Goal: Task Accomplishment & Management: Use online tool/utility

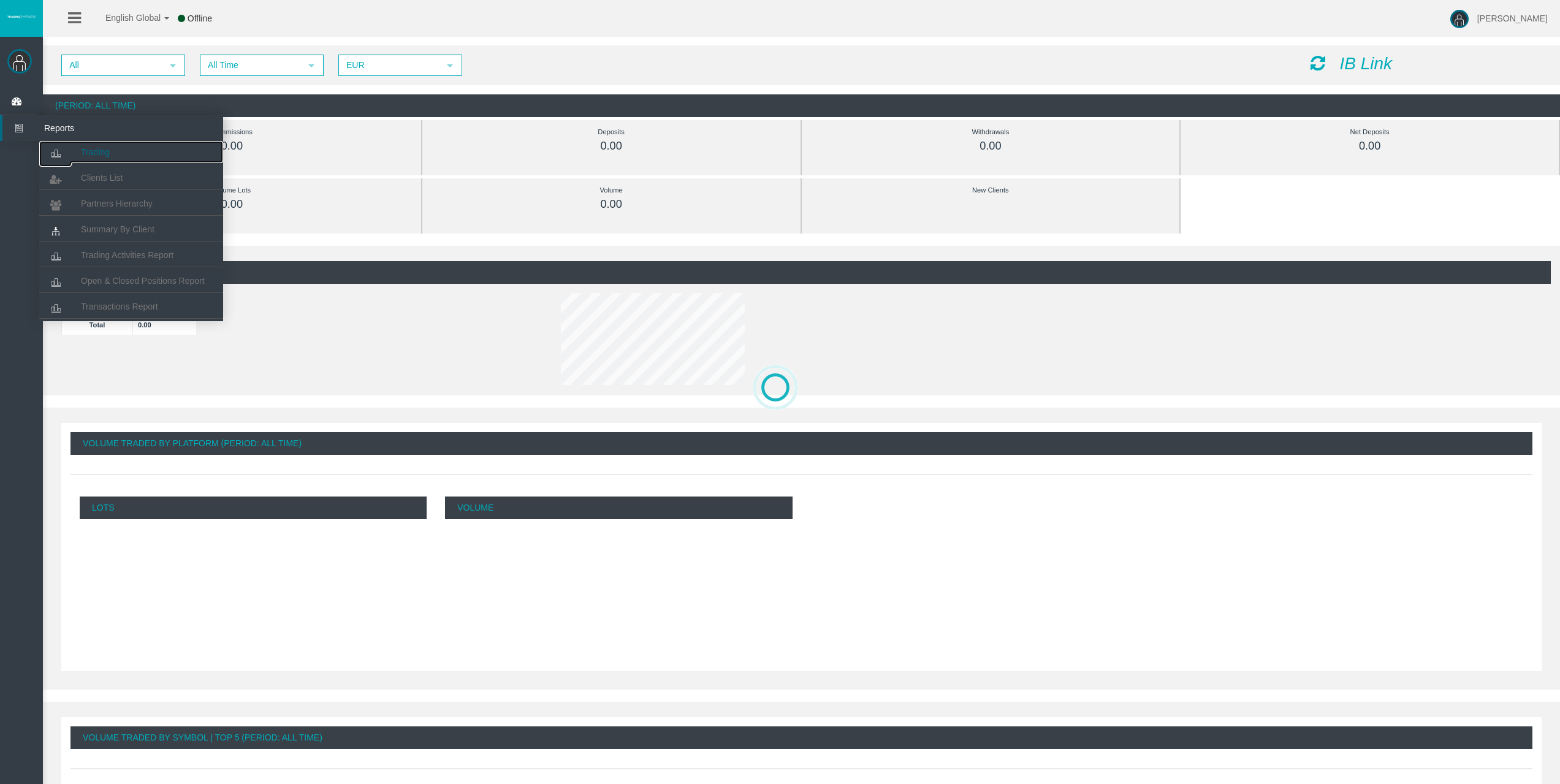
click at [135, 153] on link "Trading" at bounding box center [131, 152] width 184 height 22
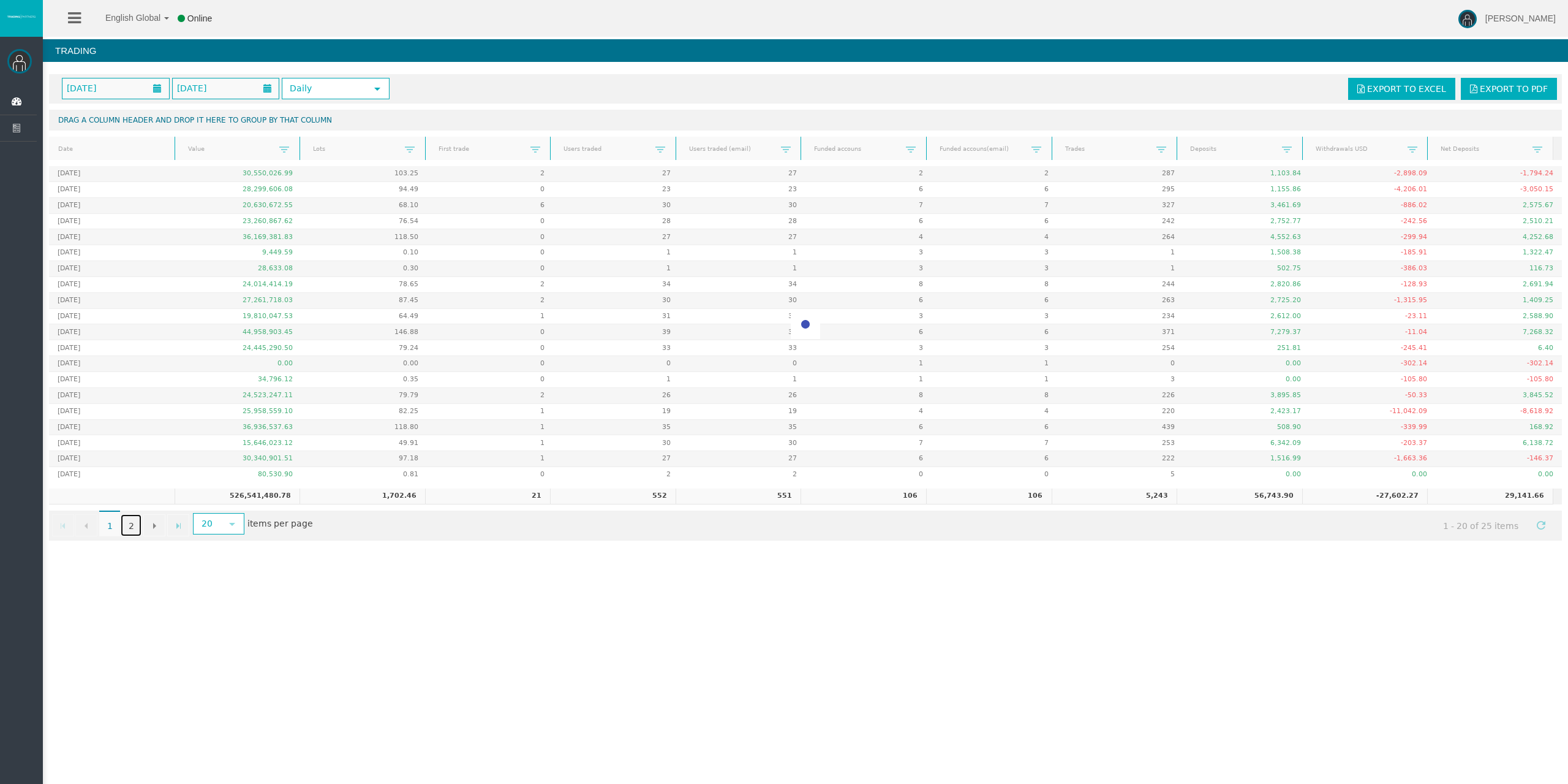
click at [131, 526] on link "2" at bounding box center [131, 525] width 21 height 22
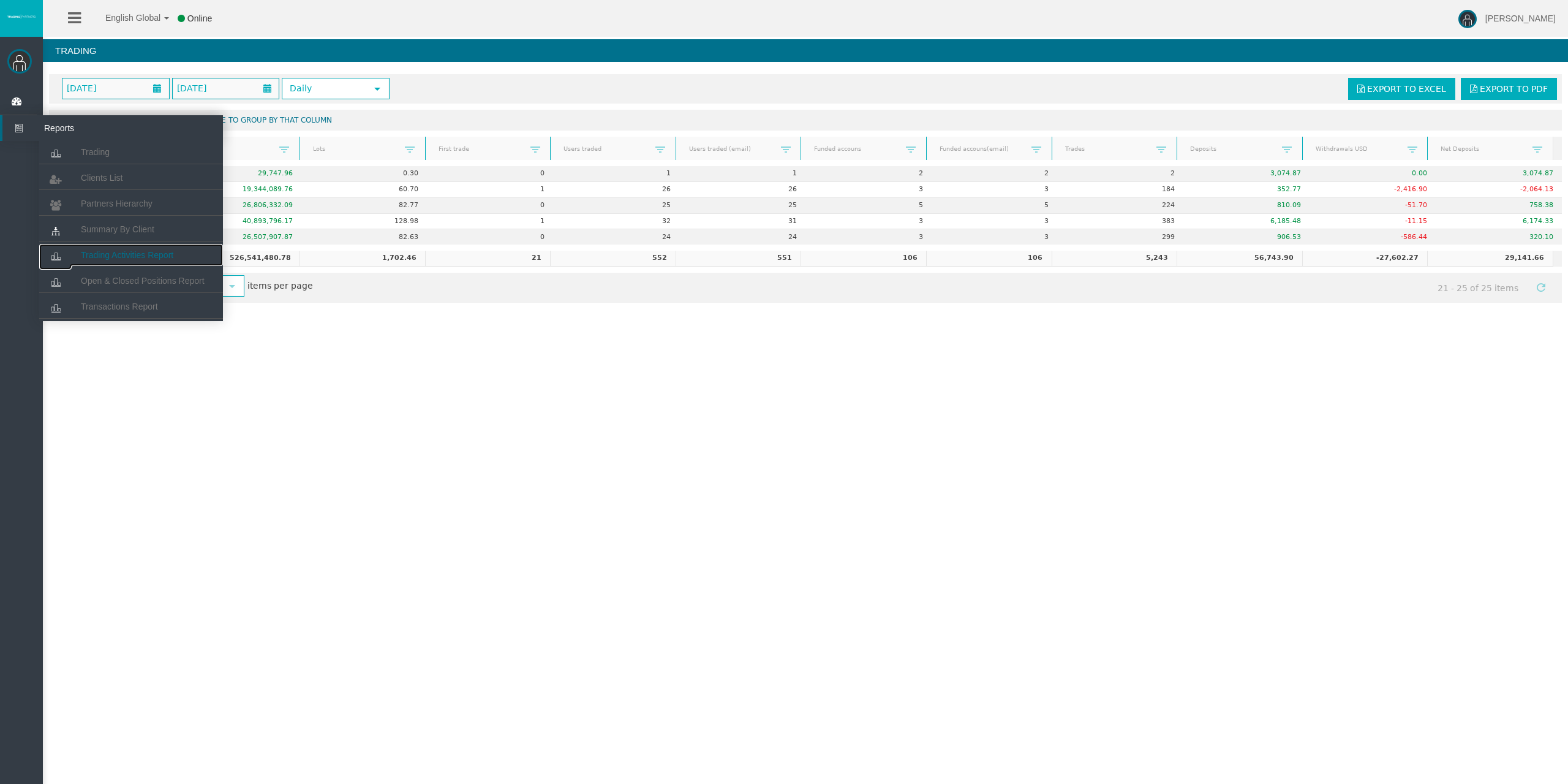
click at [103, 246] on link "Trading Activities Report" at bounding box center [131, 255] width 184 height 22
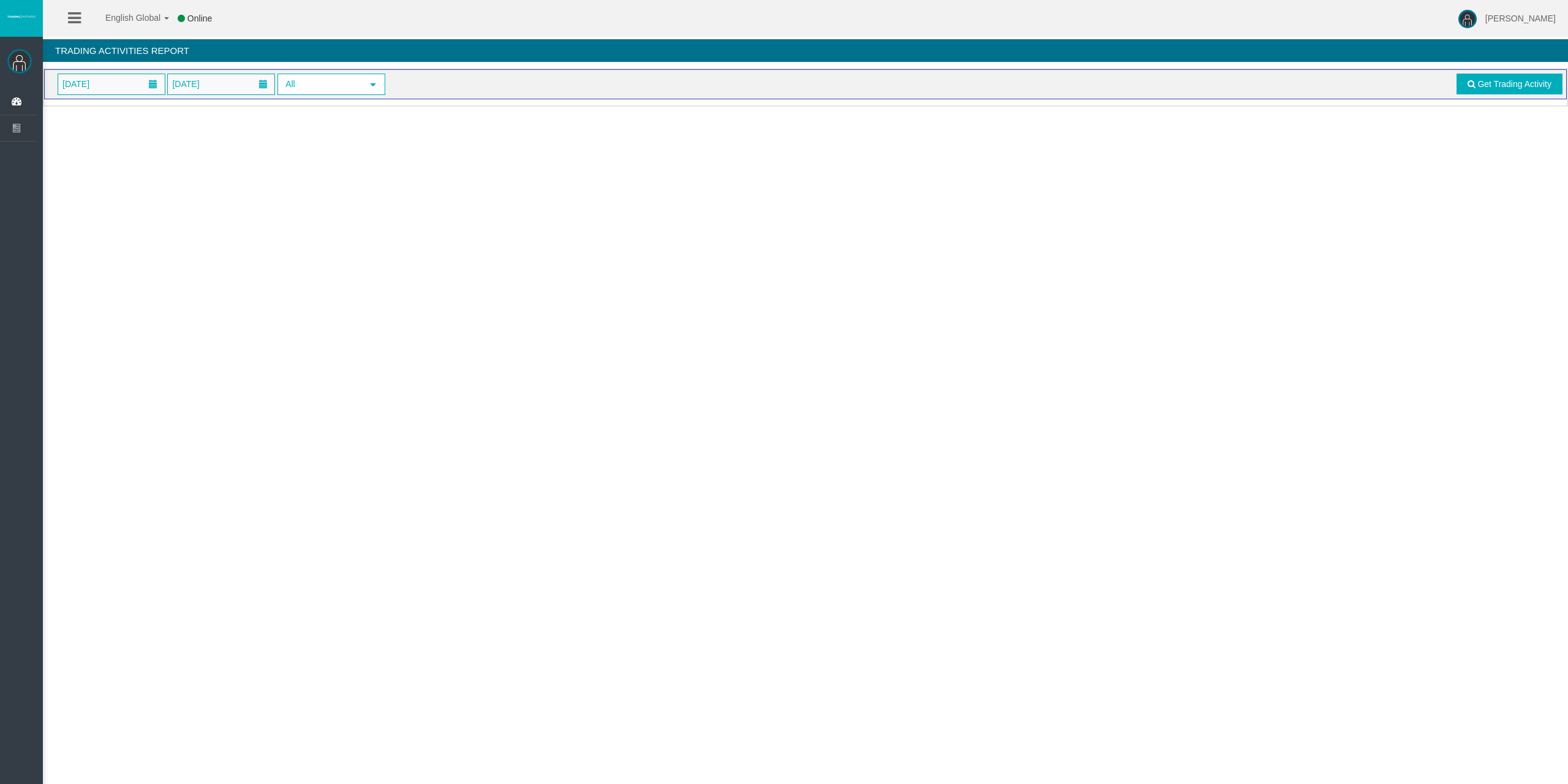
click at [117, 74] on span "[DATE]" at bounding box center [112, 83] width 106 height 20
click at [165, 228] on link "25" at bounding box center [162, 228] width 23 height 22
click at [1535, 89] on link "Get Trading Activity" at bounding box center [1510, 84] width 106 height 21
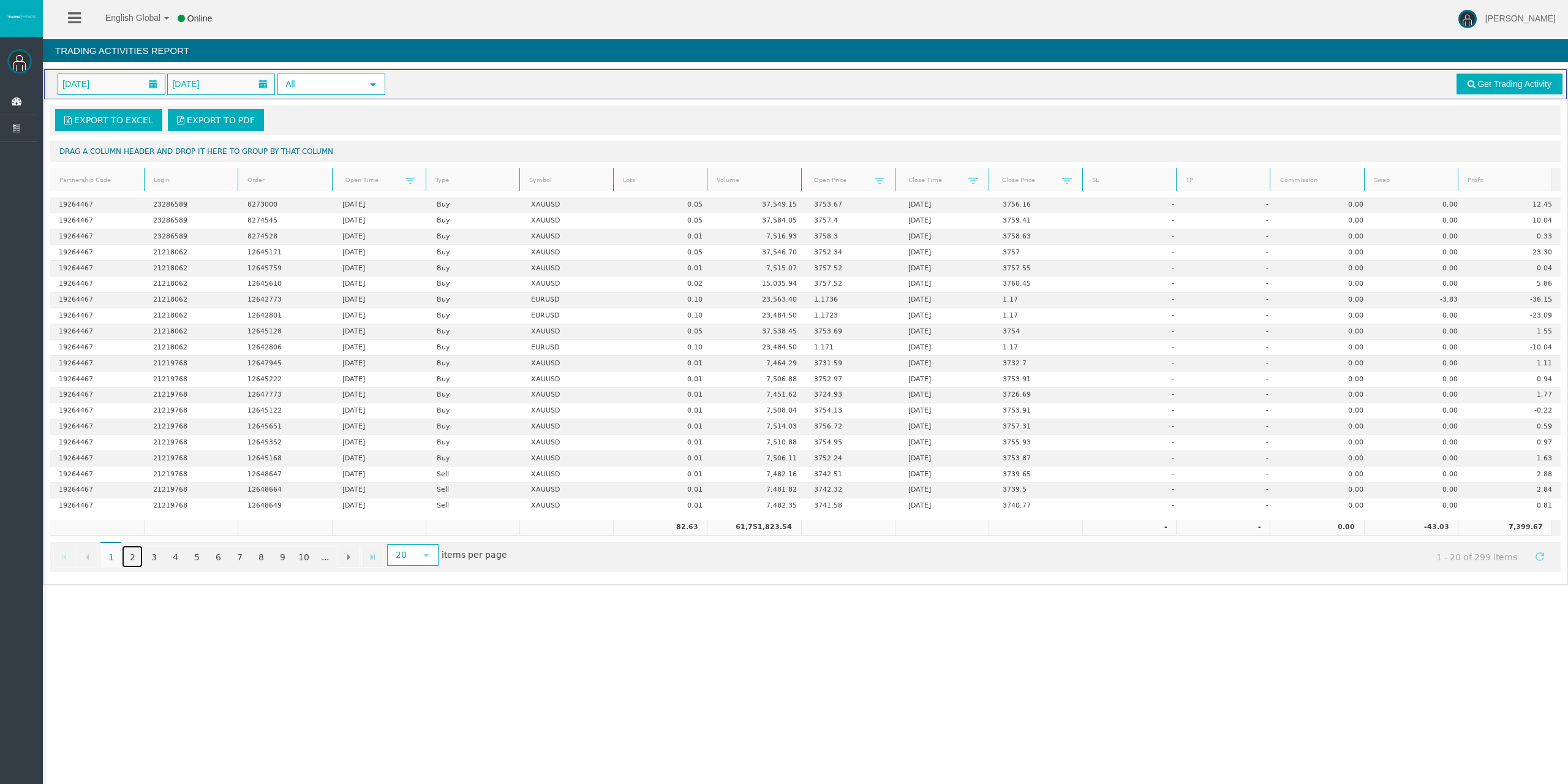
click at [128, 554] on link "2" at bounding box center [132, 556] width 21 height 22
click at [149, 554] on link "3" at bounding box center [154, 556] width 21 height 22
click at [109, 559] on link "1" at bounding box center [111, 556] width 21 height 22
click at [630, 171] on th "Lots" at bounding box center [660, 180] width 94 height 24
click at [630, 171] on link "Lots" at bounding box center [661, 180] width 90 height 17
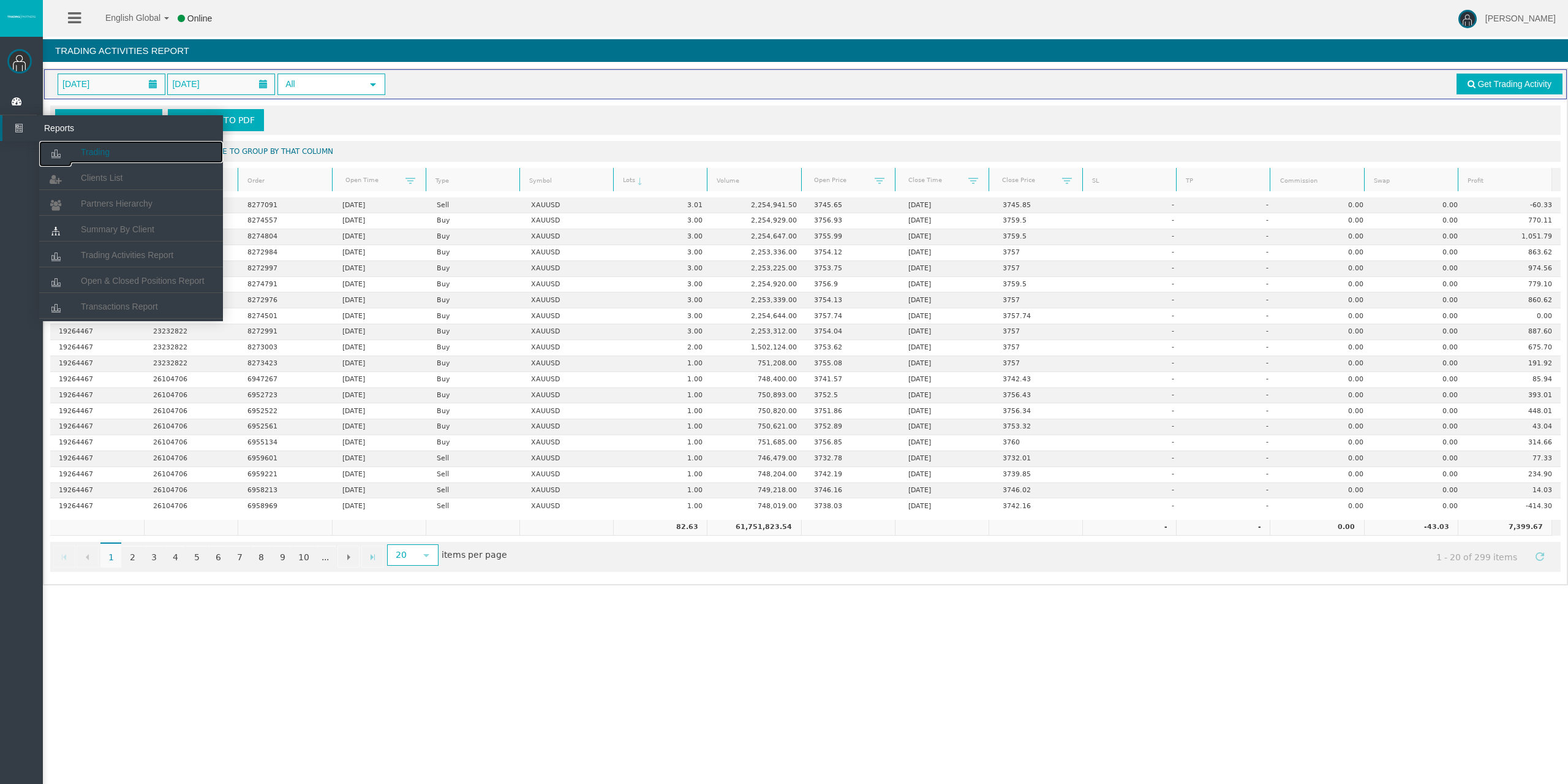
click at [124, 151] on link "Trading" at bounding box center [131, 152] width 184 height 22
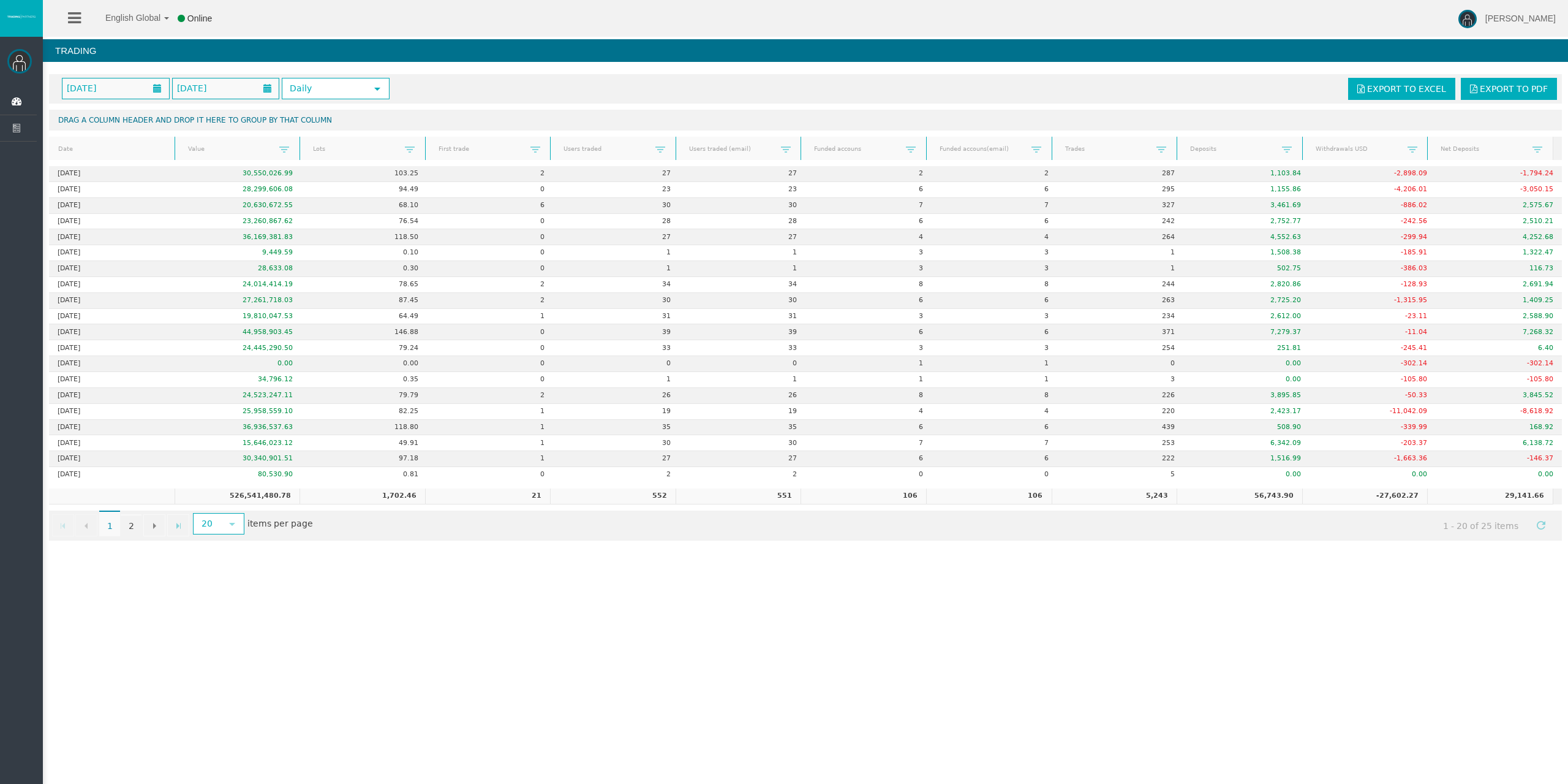
click at [1256, 615] on div "English Global 简体中文 English Global 日本語 한국어 Online [PERSON_NAME] Help Log Out [P…" at bounding box center [784, 392] width 1568 height 784
click at [138, 525] on link "2" at bounding box center [131, 525] width 21 height 22
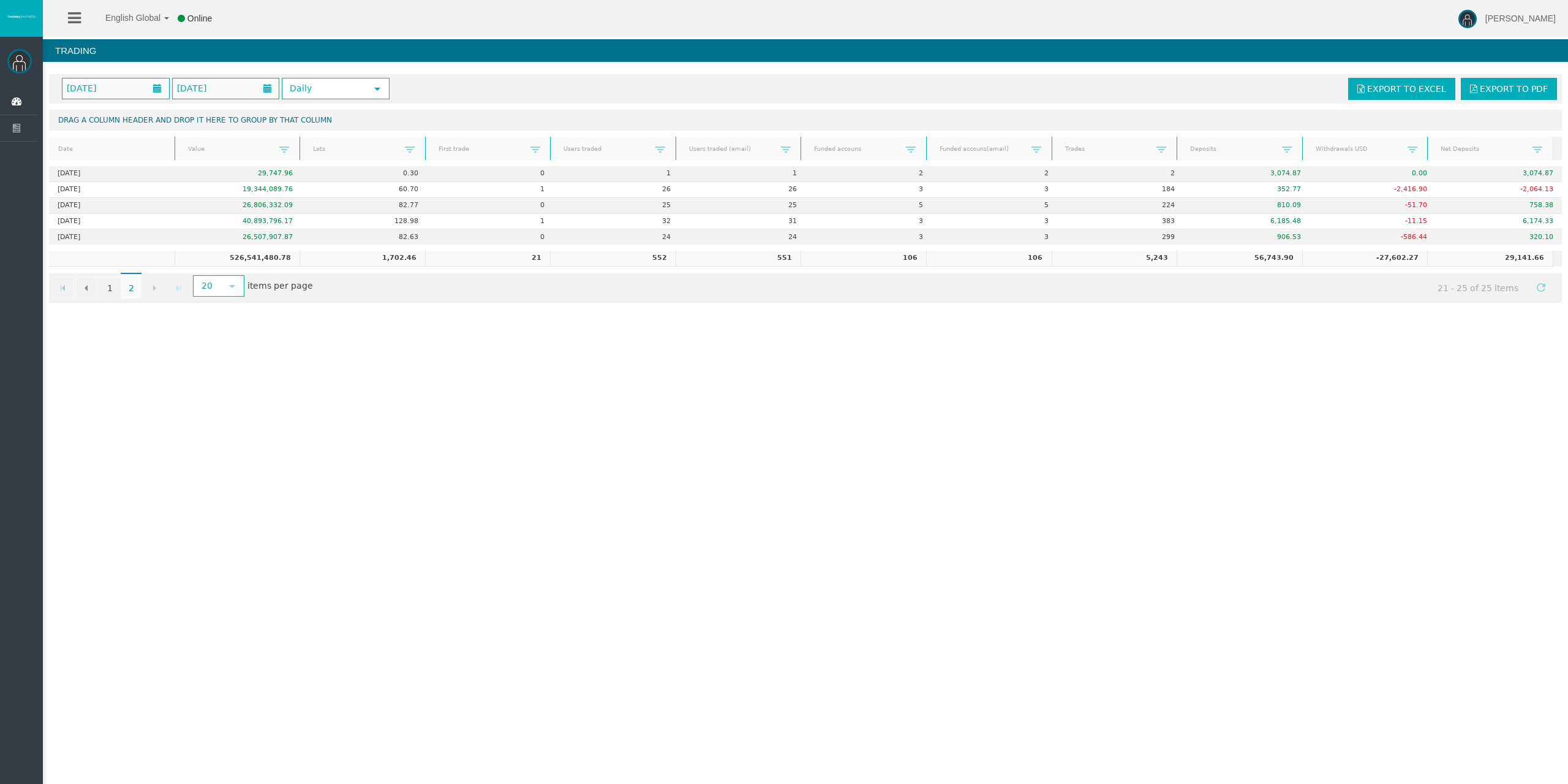
click at [1323, 375] on div "English Global 简体中文 English Global 日本語 한국어 Online [PERSON_NAME] Help Log Out [P…" at bounding box center [784, 392] width 1568 height 784
click at [115, 288] on link "1" at bounding box center [109, 287] width 21 height 22
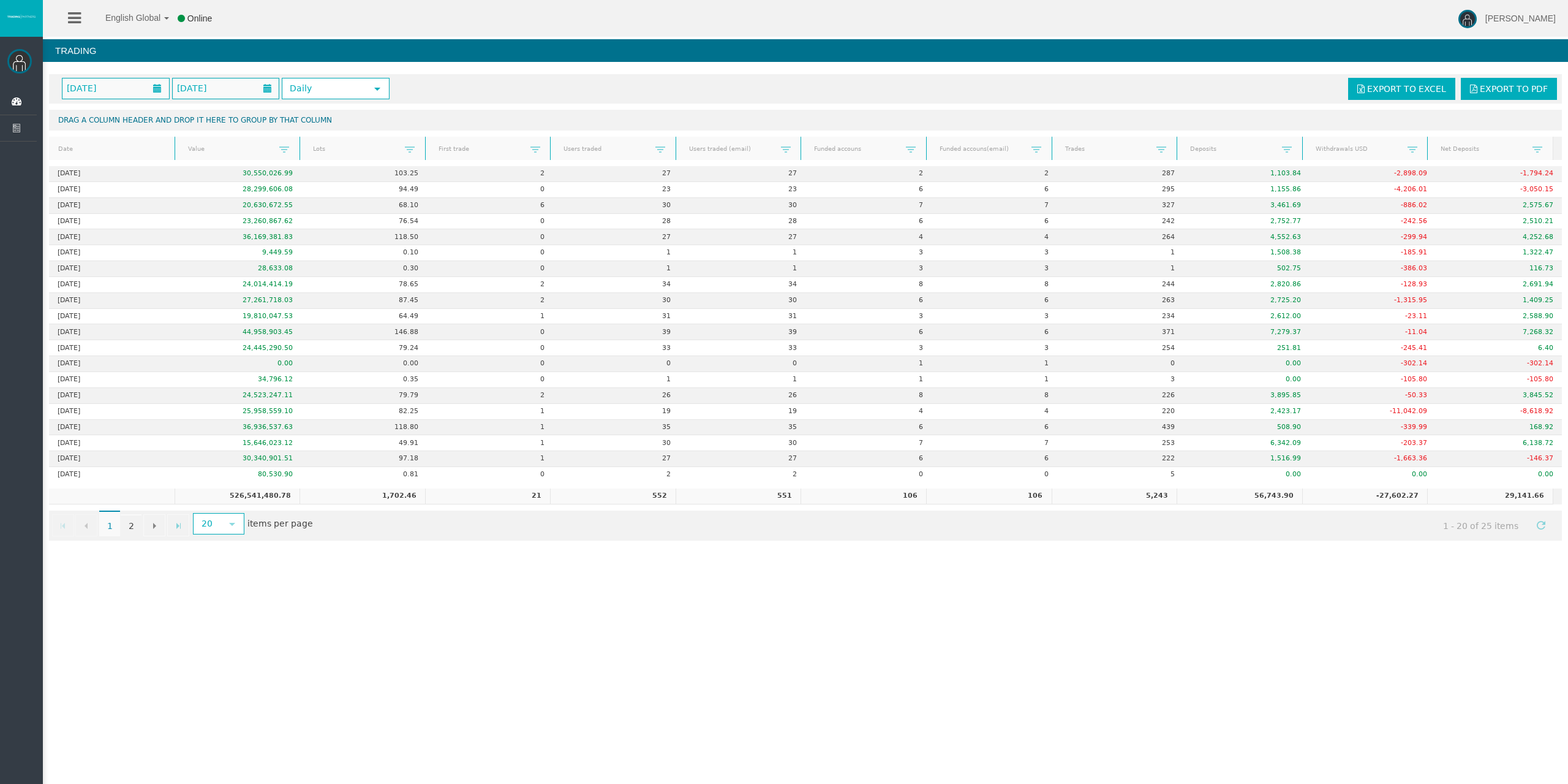
click at [1277, 679] on div "English Global 简体中文 English Global 日本語 한국어 Online [PERSON_NAME] Help Log Out [P…" at bounding box center [784, 392] width 1568 height 784
click at [131, 534] on link "2" at bounding box center [131, 525] width 21 height 22
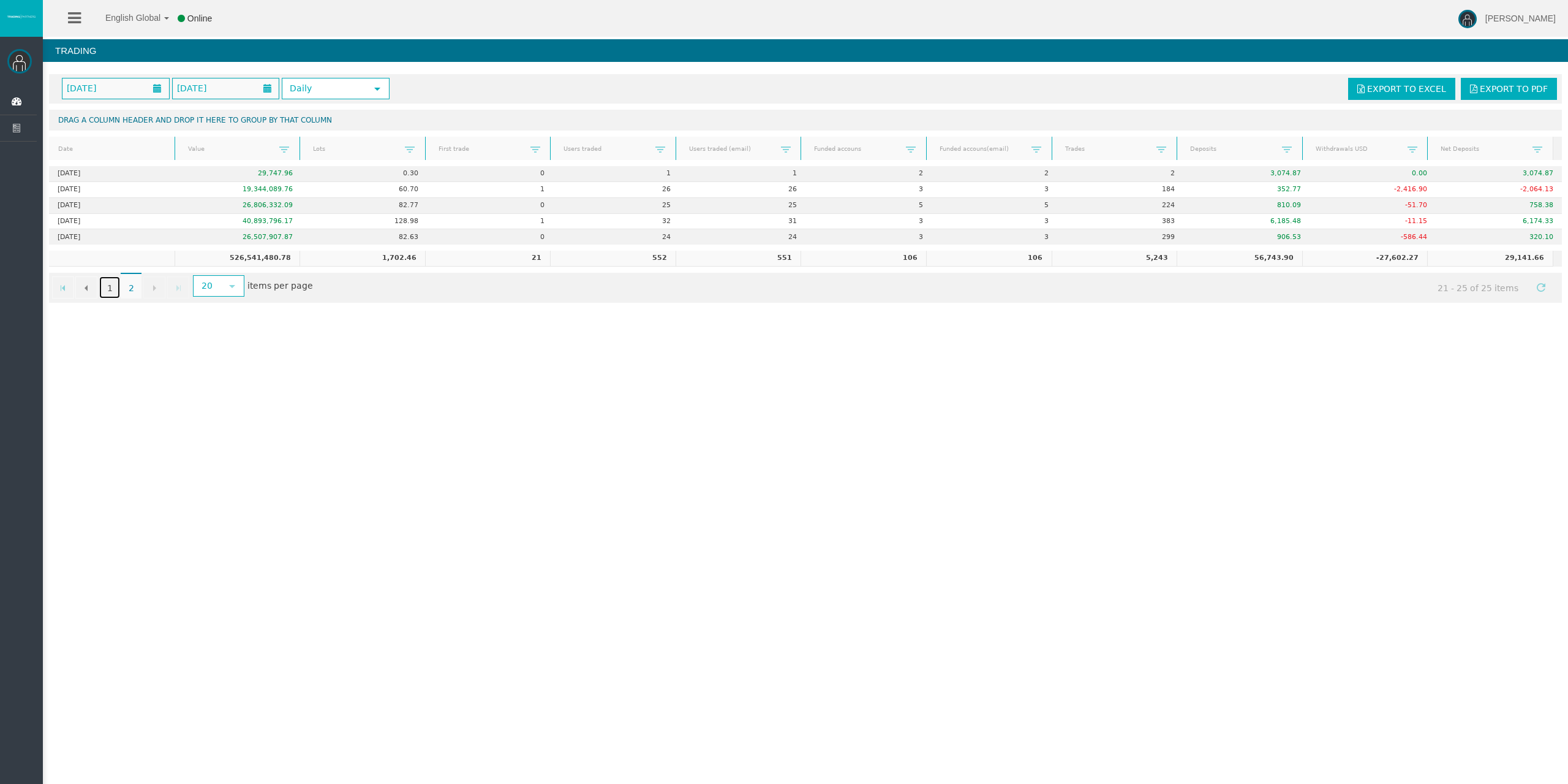
click at [109, 286] on link "1" at bounding box center [109, 287] width 21 height 22
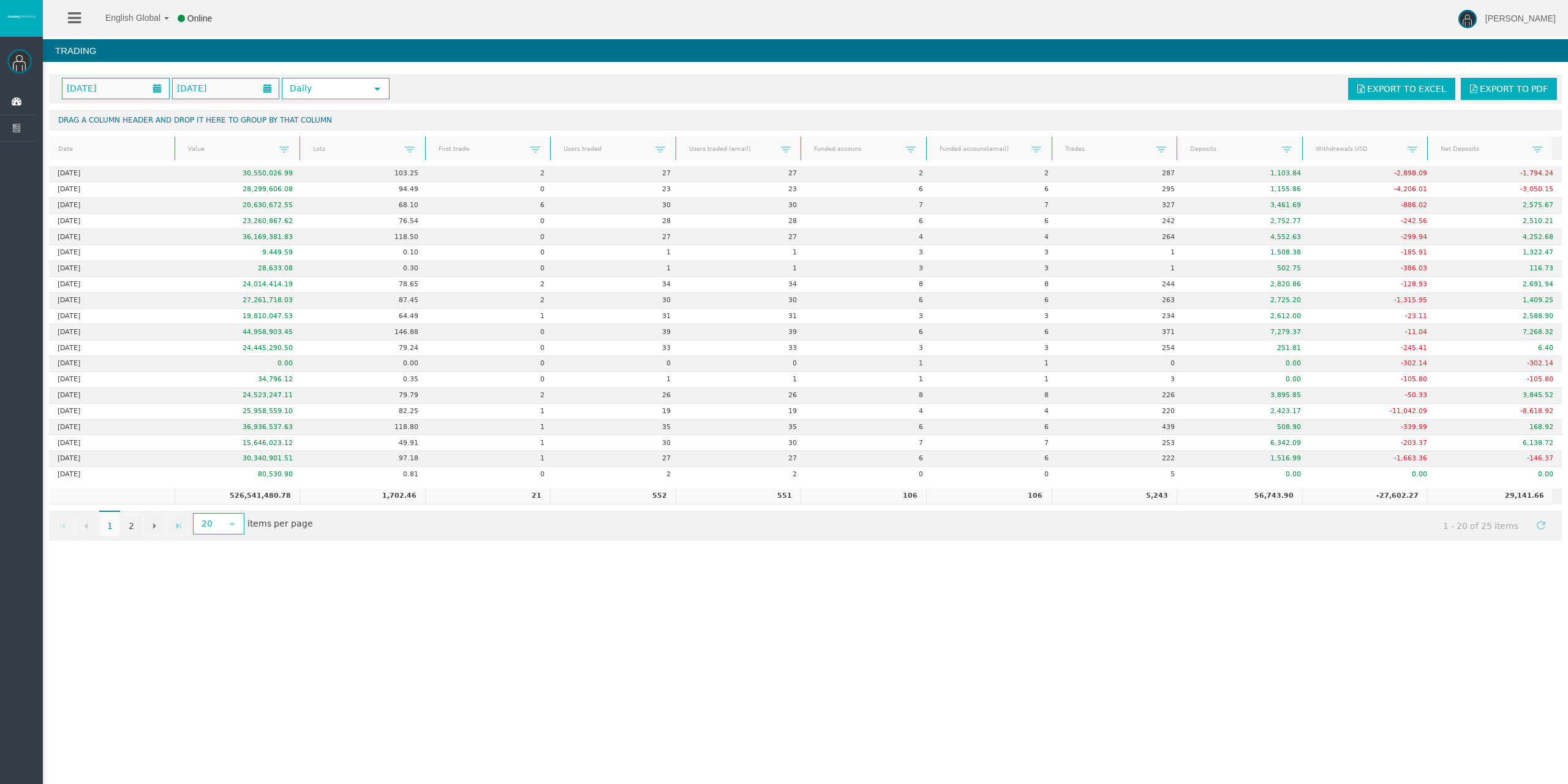
click at [273, 678] on div "English Global 简体中文 English Global 日本語 한국어 Online [PERSON_NAME] Help Log Out [P…" at bounding box center [784, 392] width 1568 height 784
click at [131, 529] on link "2" at bounding box center [131, 525] width 21 height 22
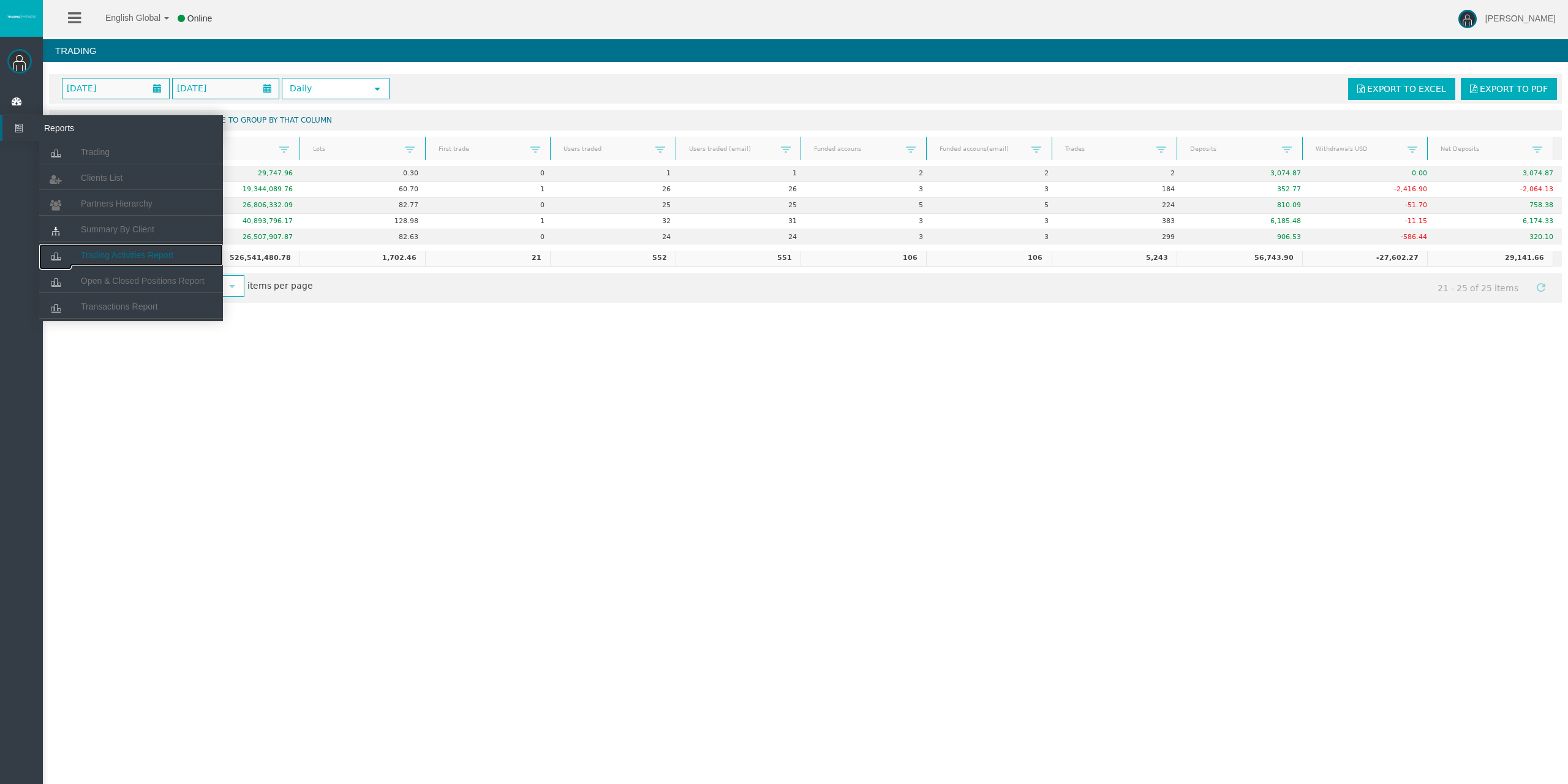
click at [134, 251] on span "Trading Activities Report" at bounding box center [126, 254] width 92 height 10
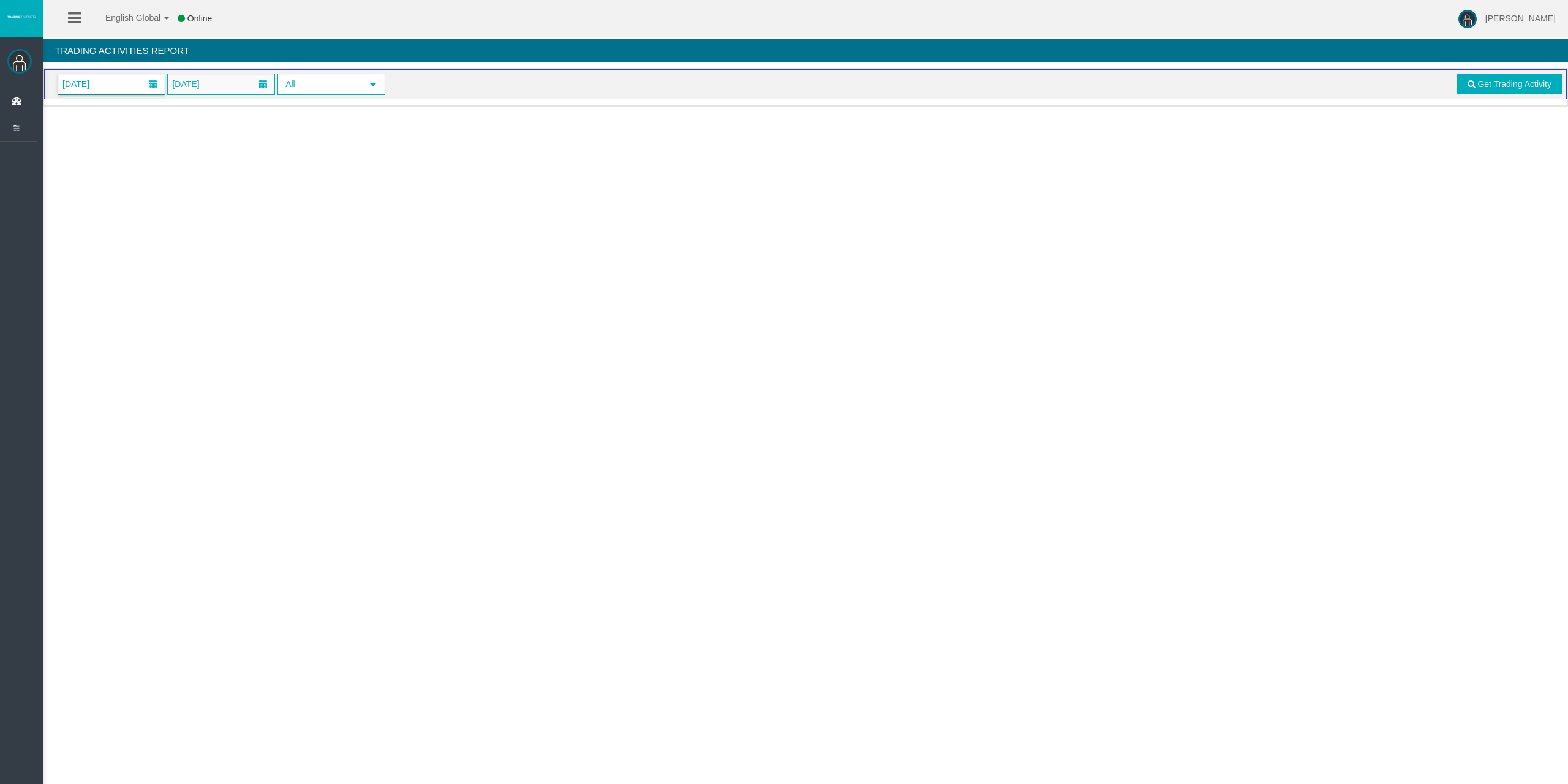
click at [118, 83] on span "[DATE]" at bounding box center [112, 83] width 106 height 20
click at [165, 228] on link "25" at bounding box center [162, 228] width 23 height 22
click at [1493, 86] on span "Get Trading Activity" at bounding box center [1515, 83] width 74 height 10
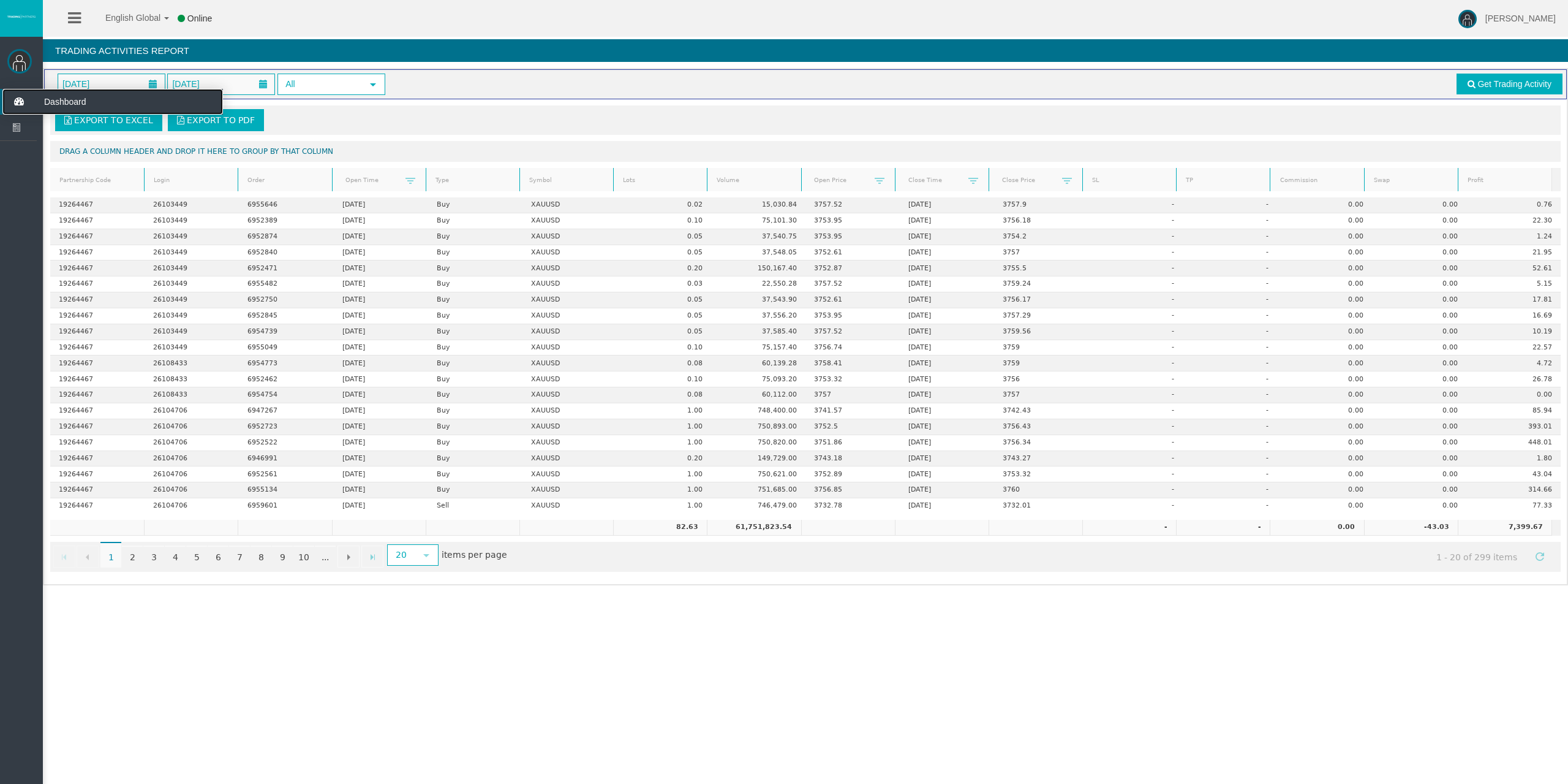
click at [13, 97] on icon at bounding box center [18, 101] width 32 height 26
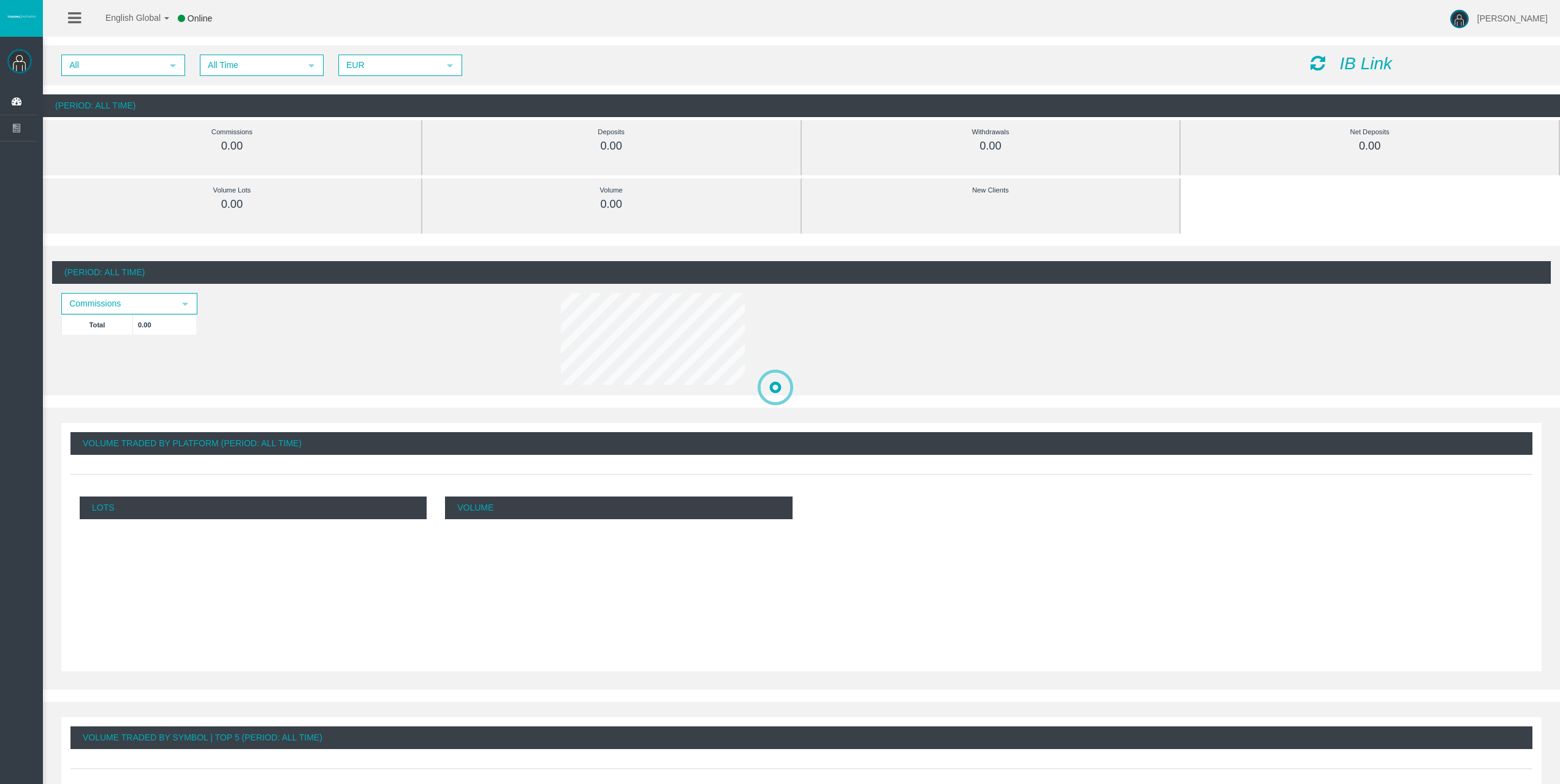
click at [1349, 530] on div at bounding box center [1451, 753] width 1404 height 784
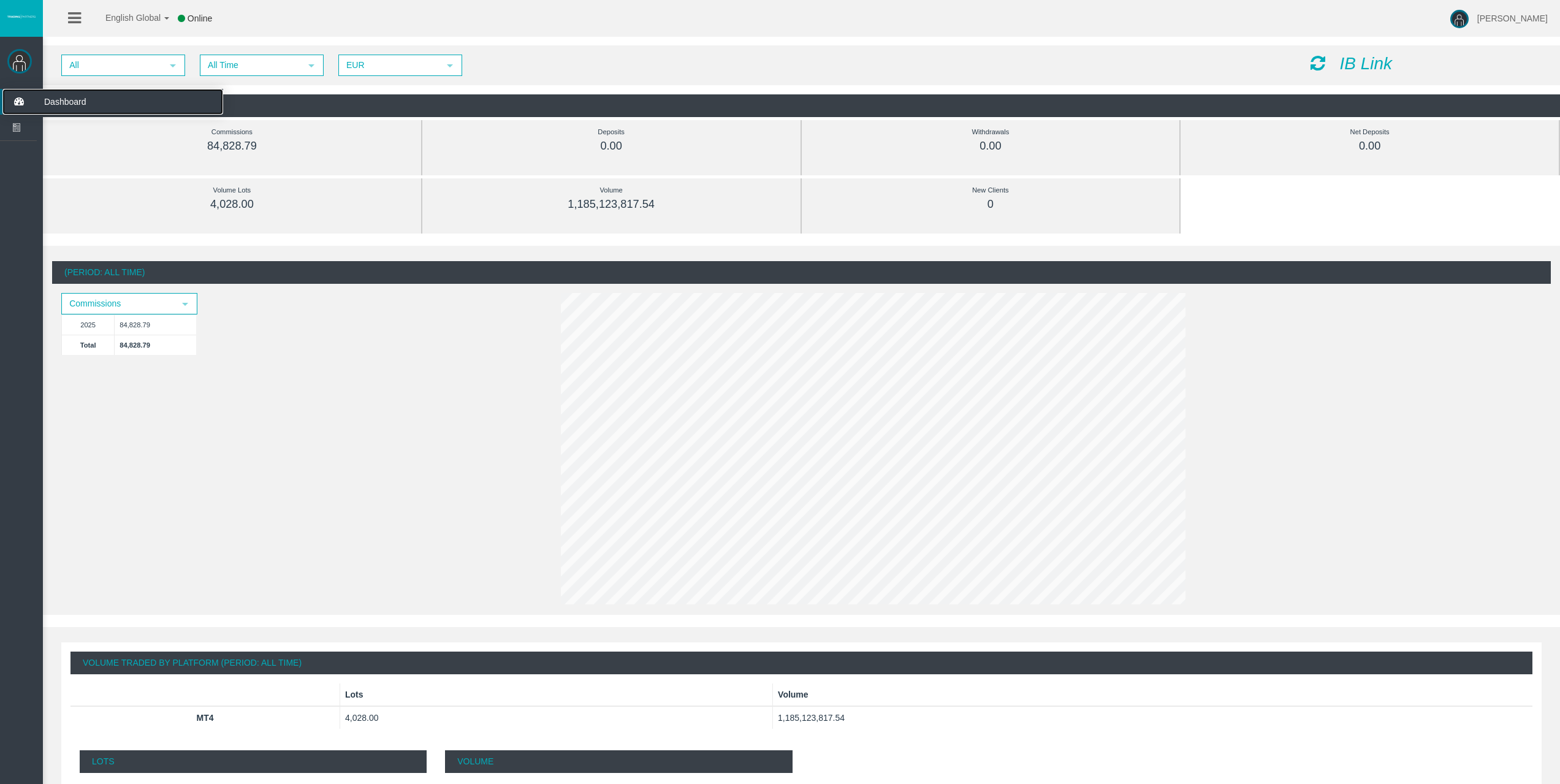
click at [16, 95] on icon at bounding box center [18, 101] width 33 height 26
